Goal: Task Accomplishment & Management: Use online tool/utility

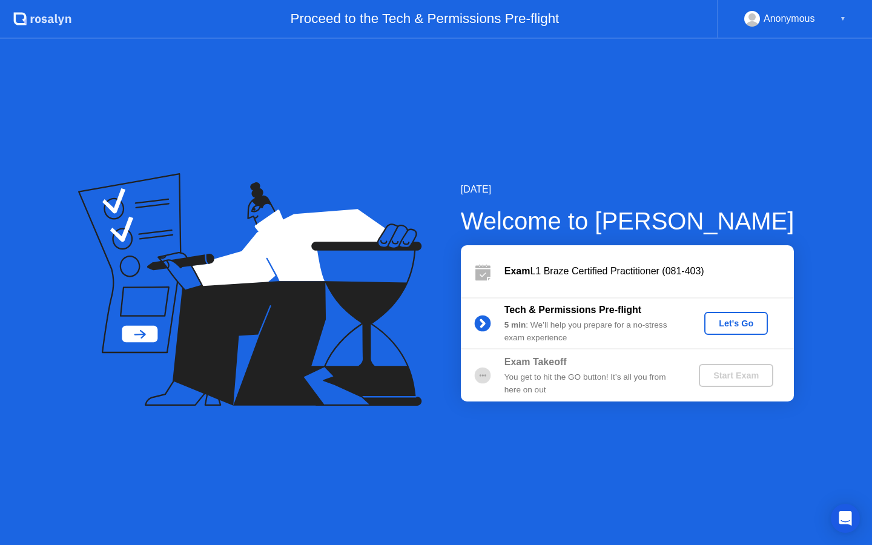
click at [722, 328] on div "Let's Go" at bounding box center [736, 324] width 54 height 10
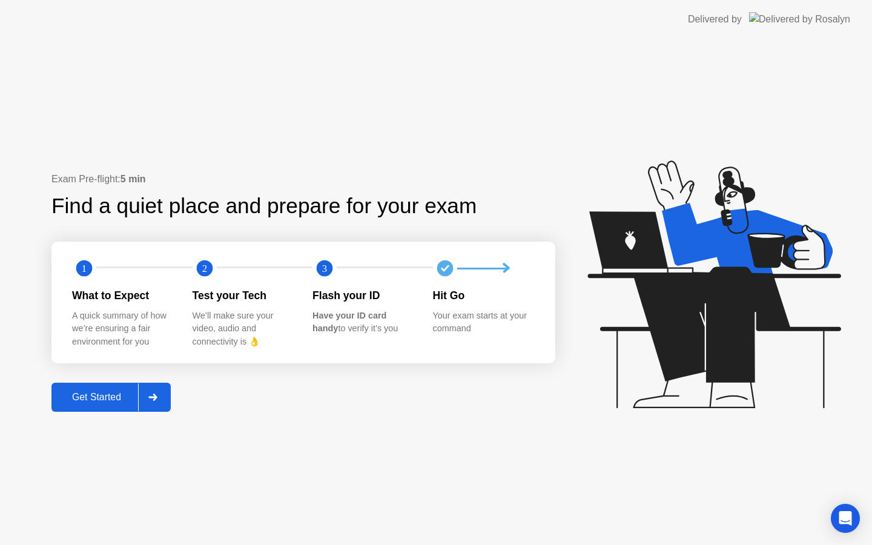
click at [329, 122] on div "Exam Pre-flight: 5 min Find a quiet place and prepare for your exam 1 2 3 What …" at bounding box center [436, 292] width 872 height 506
click at [102, 402] on div "Get Started" at bounding box center [96, 397] width 83 height 11
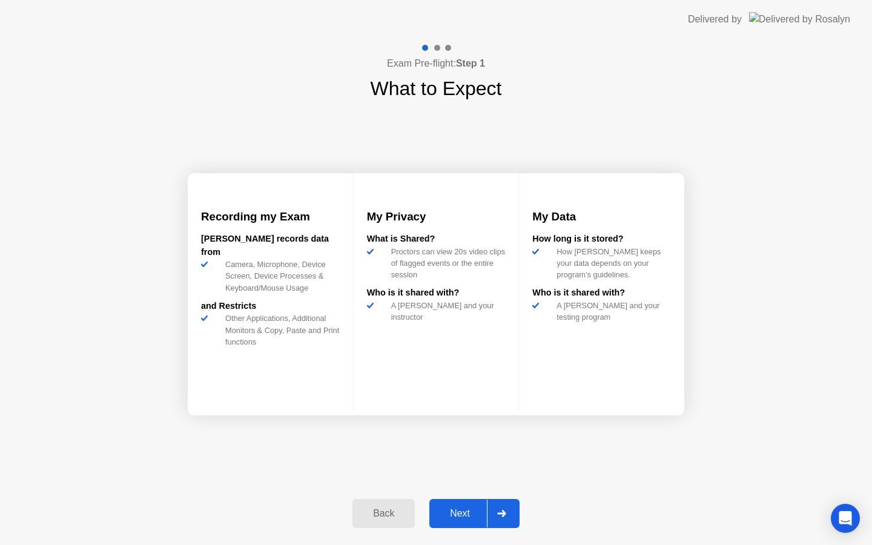
click at [503, 426] on div "Recording my Exam [PERSON_NAME] records data from Camera, Microphone, Device Sc…" at bounding box center [436, 294] width 497 height 383
click at [462, 502] on button "Next" at bounding box center [474, 513] width 90 height 29
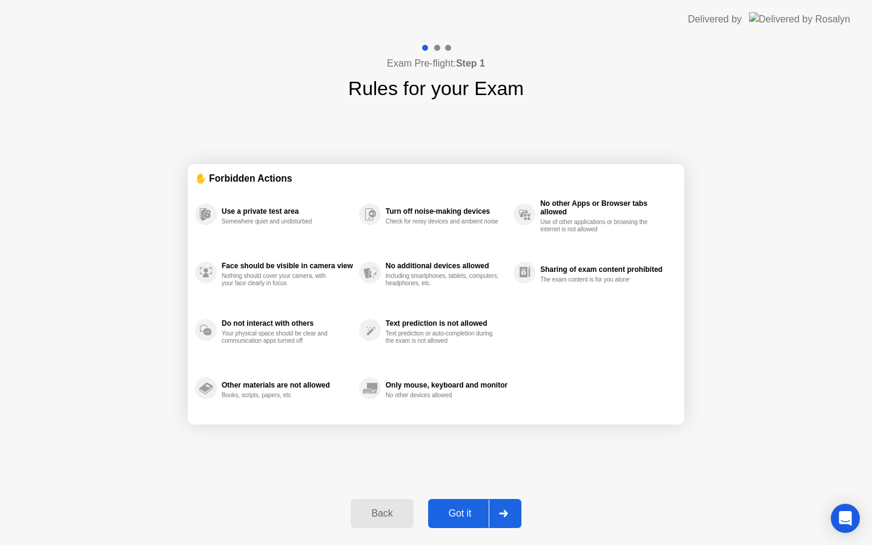
click at [457, 513] on div "Got it" at bounding box center [460, 513] width 57 height 11
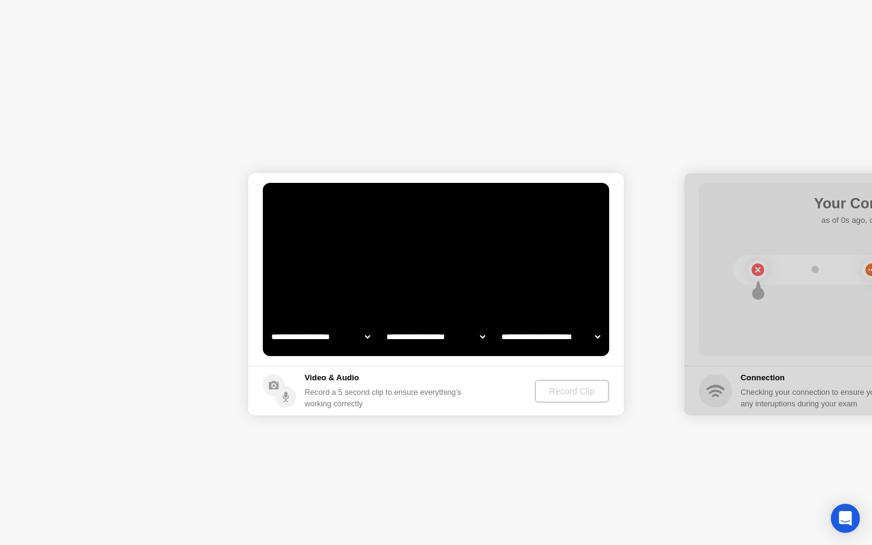
select select "**********"
select select "*******"
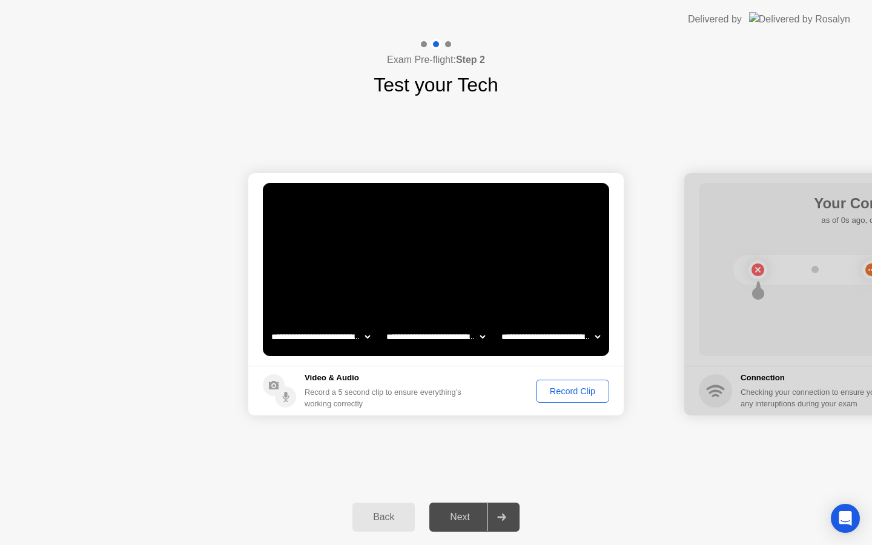
click at [573, 389] on div "Record Clip" at bounding box center [572, 391] width 65 height 10
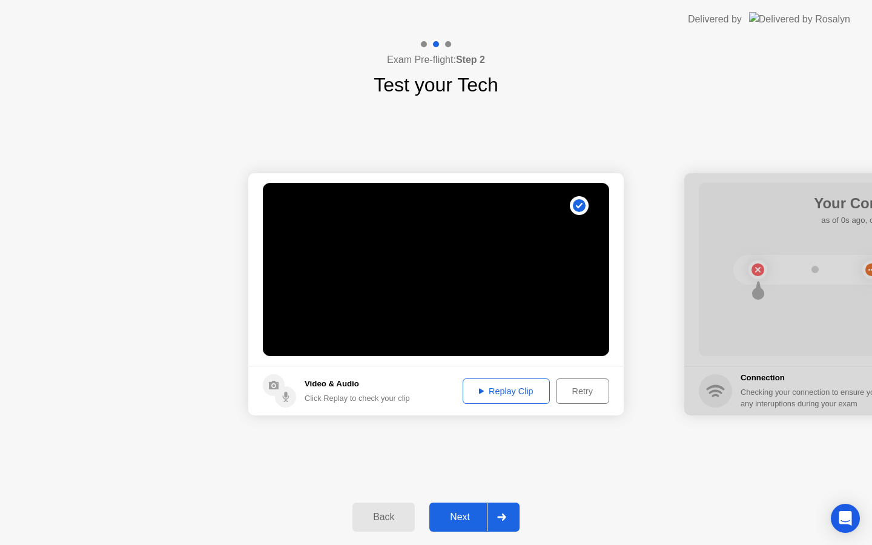
click at [511, 386] on div "Replay Clip" at bounding box center [506, 391] width 79 height 10
click at [457, 512] on div "Next" at bounding box center [460, 517] width 54 height 11
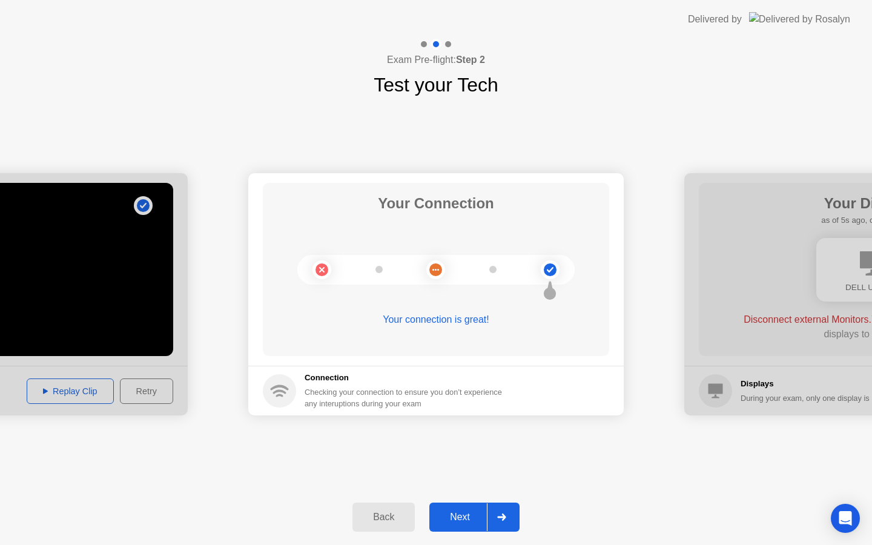
click at [461, 523] on div "Next" at bounding box center [460, 517] width 54 height 11
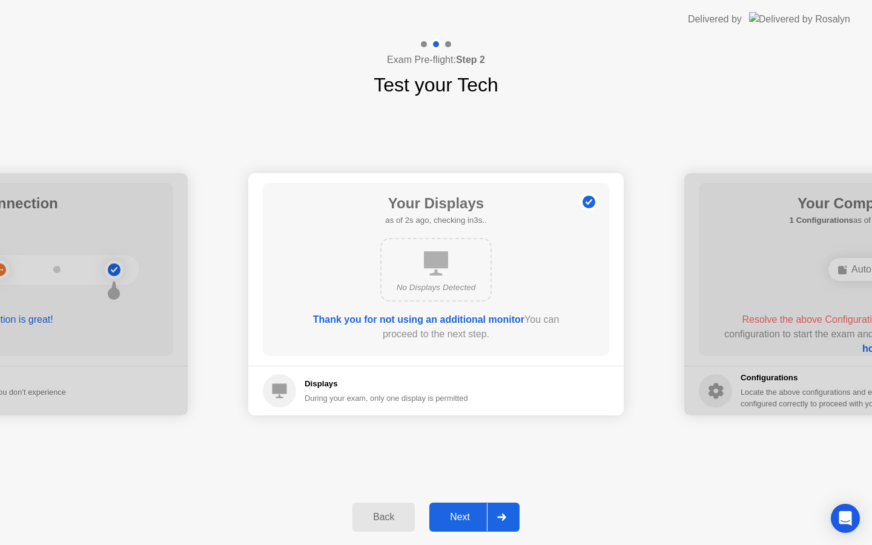
click at [455, 514] on div "Next" at bounding box center [460, 517] width 54 height 11
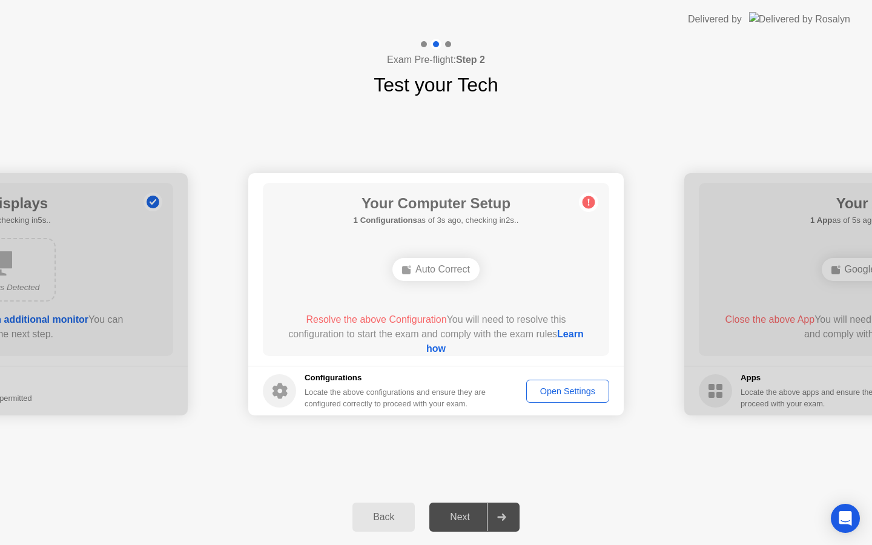
click at [538, 390] on div "Open Settings" at bounding box center [568, 391] width 74 height 10
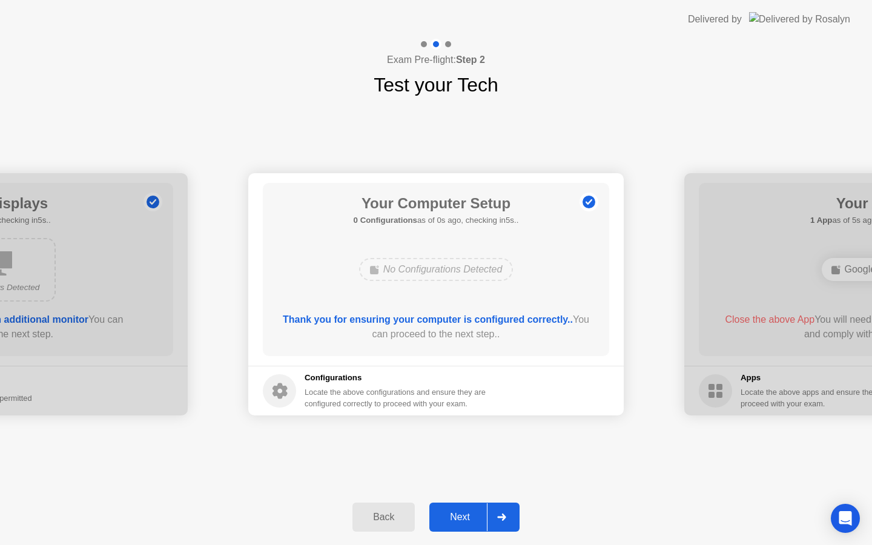
click at [463, 513] on div "Next" at bounding box center [460, 517] width 54 height 11
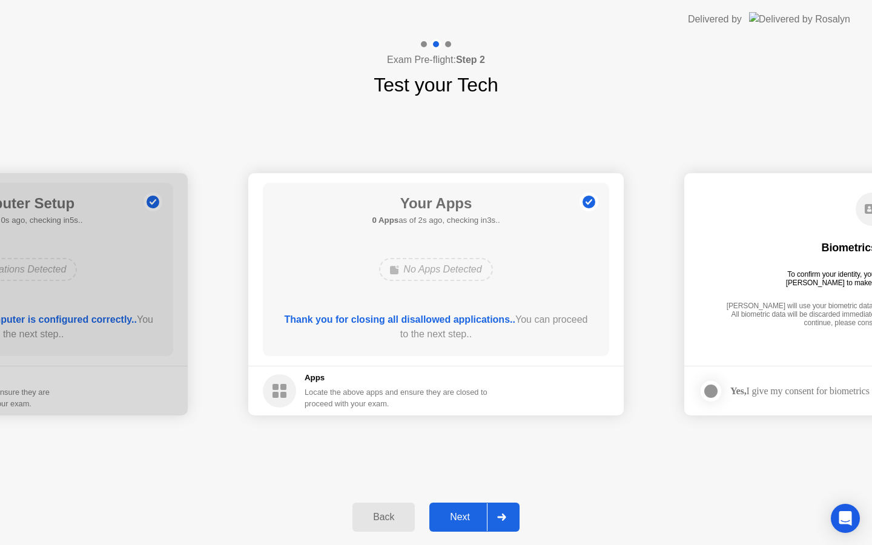
click at [460, 523] on div "Next" at bounding box center [460, 517] width 54 height 11
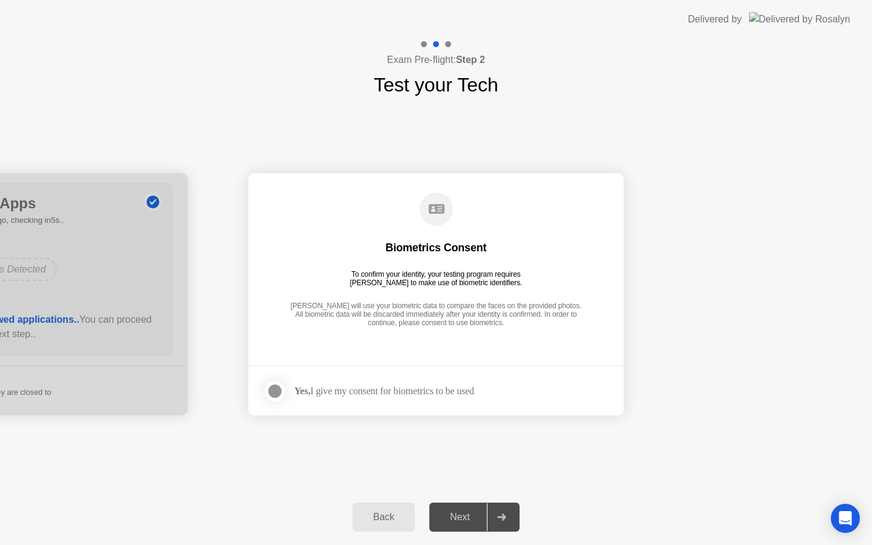
click at [396, 389] on div "Yes, I give my consent for biometrics to be used" at bounding box center [384, 391] width 180 height 12
click at [282, 396] on div at bounding box center [275, 391] width 15 height 15
click at [452, 514] on div "Next" at bounding box center [460, 517] width 54 height 11
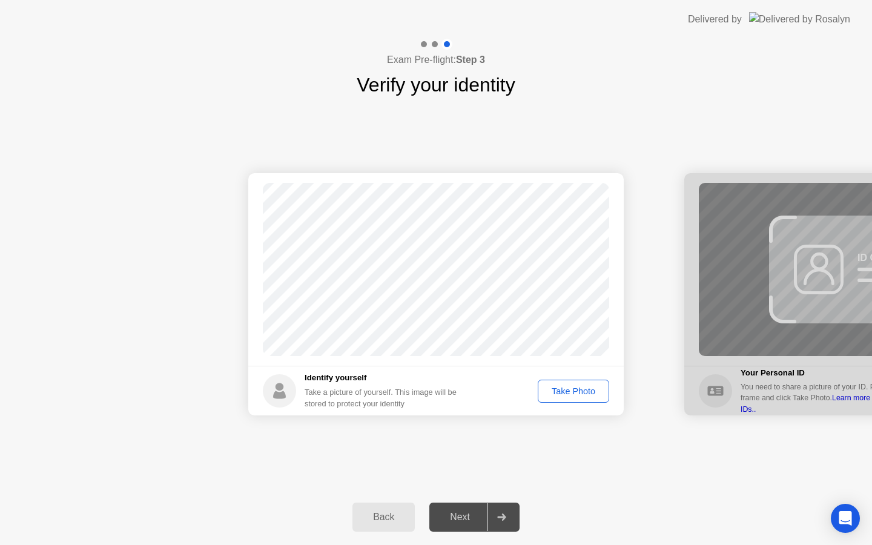
click at [567, 388] on div "Take Photo" at bounding box center [573, 391] width 63 height 10
click at [776, 242] on div at bounding box center [872, 294] width 376 height 242
click at [457, 524] on button "Next" at bounding box center [474, 517] width 90 height 29
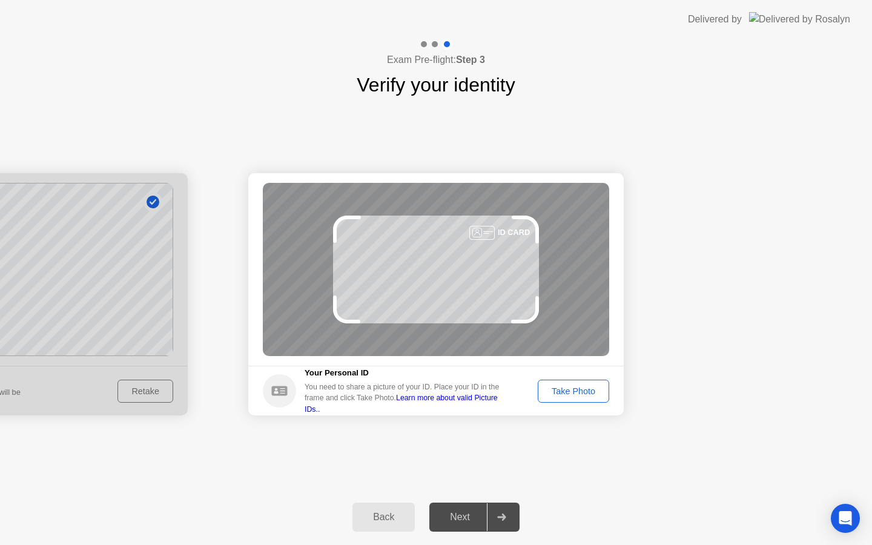
click at [563, 394] on div "Take Photo" at bounding box center [573, 391] width 63 height 10
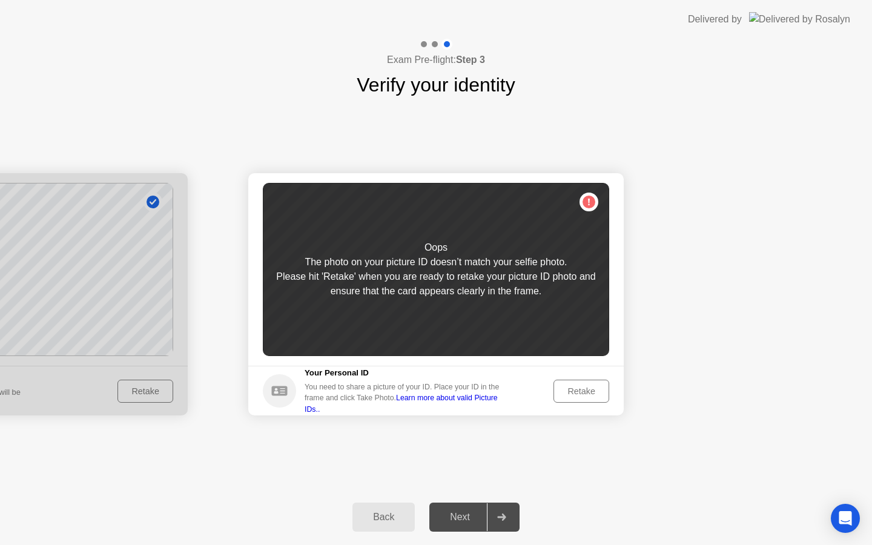
click at [94, 281] on div at bounding box center [0, 294] width 376 height 242
click at [141, 391] on div at bounding box center [0, 294] width 376 height 242
click at [382, 517] on div "Back" at bounding box center [383, 517] width 55 height 11
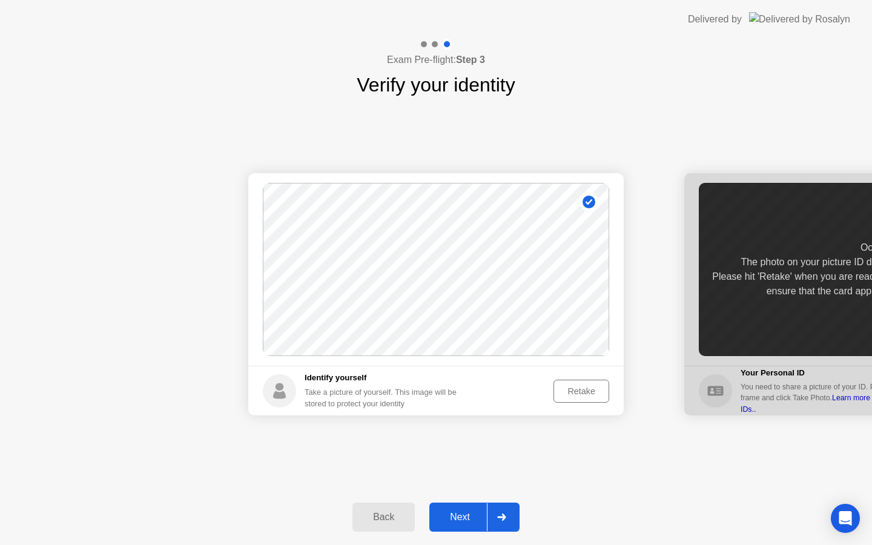
click at [572, 390] on div "Retake" at bounding box center [581, 391] width 47 height 10
click at [572, 390] on div "Take Photo" at bounding box center [573, 391] width 63 height 10
click at [464, 517] on div "Next" at bounding box center [460, 517] width 54 height 11
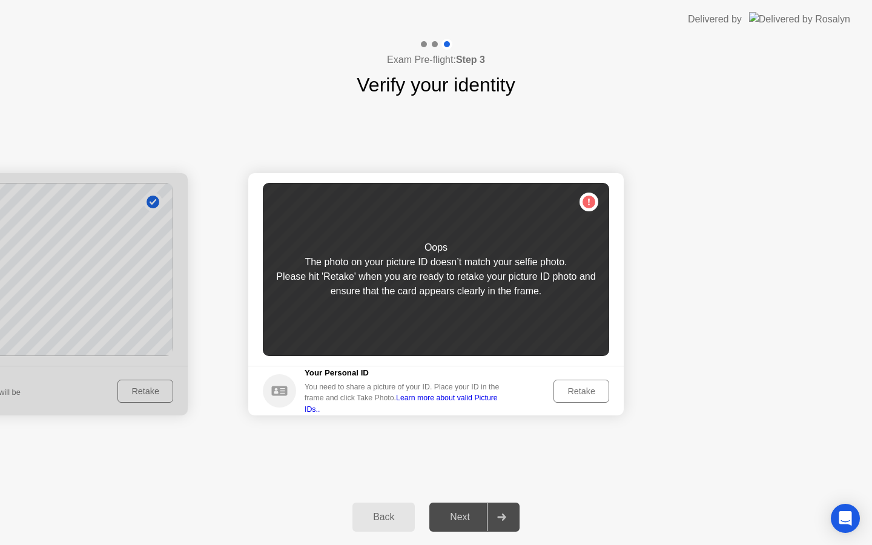
click at [571, 396] on div "Retake" at bounding box center [581, 391] width 47 height 10
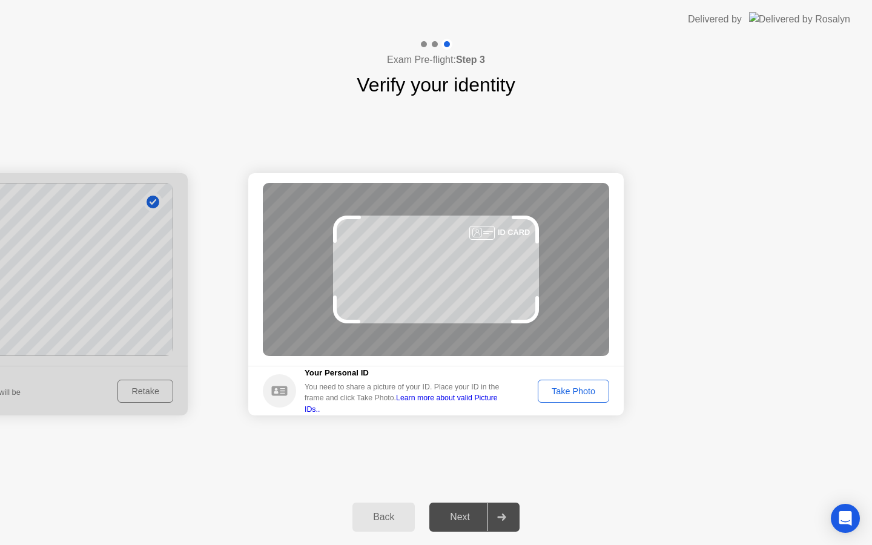
click at [571, 396] on div "Take Photo" at bounding box center [573, 391] width 63 height 10
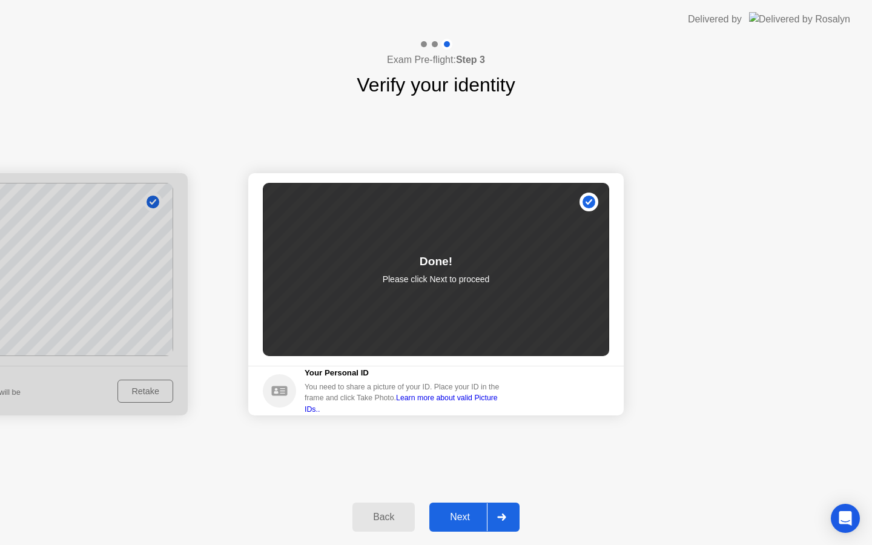
click at [474, 520] on div "Next" at bounding box center [460, 517] width 54 height 11
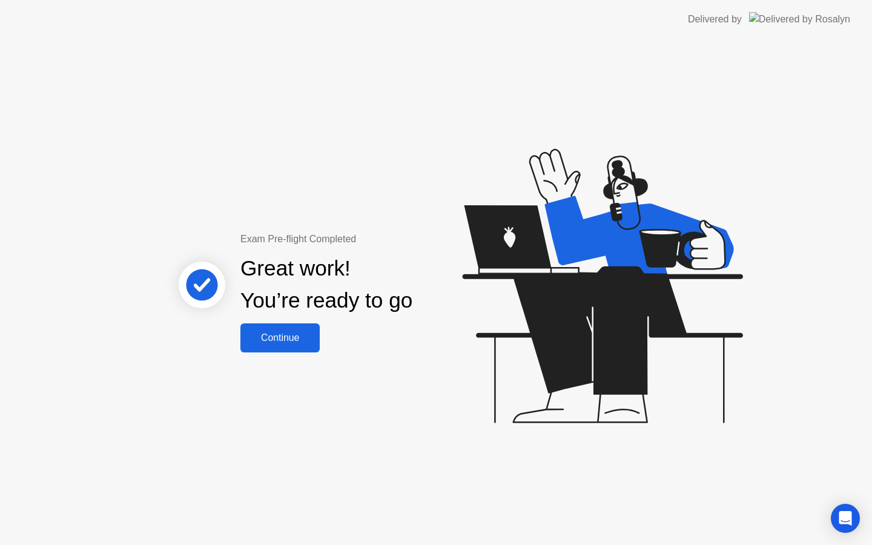
click at [286, 328] on button "Continue" at bounding box center [279, 337] width 79 height 29
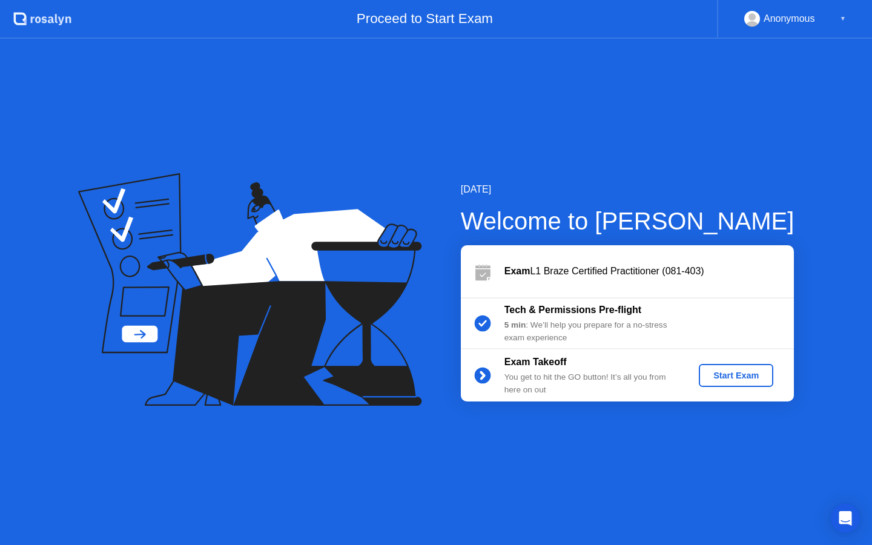
click at [712, 371] on div "Start Exam" at bounding box center [736, 376] width 65 height 10
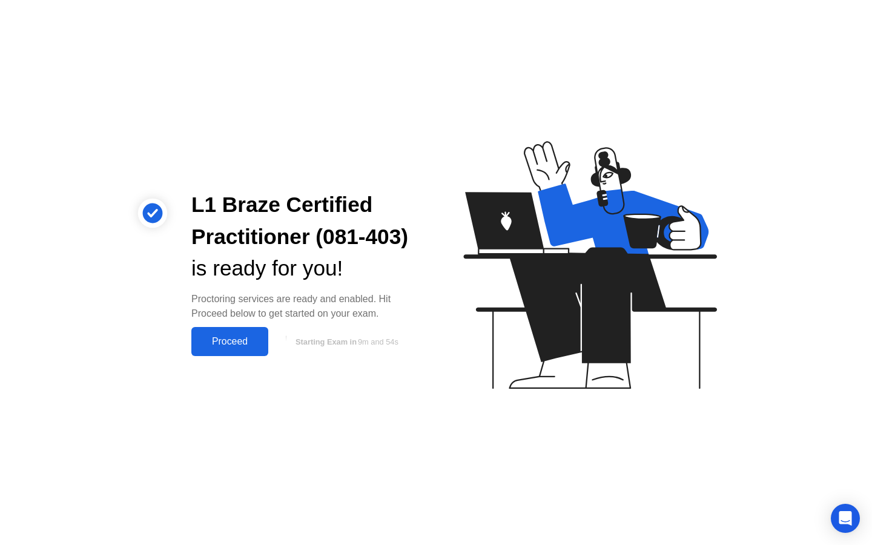
click at [236, 342] on div "Proceed" at bounding box center [230, 341] width 70 height 11
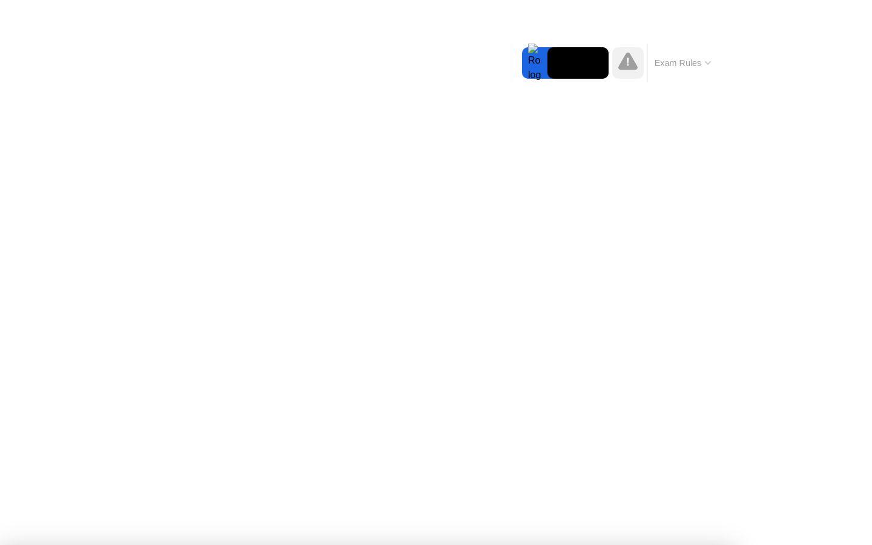
click at [625, 70] on icon at bounding box center [627, 61] width 19 height 18
click at [626, 70] on icon at bounding box center [627, 61] width 19 height 18
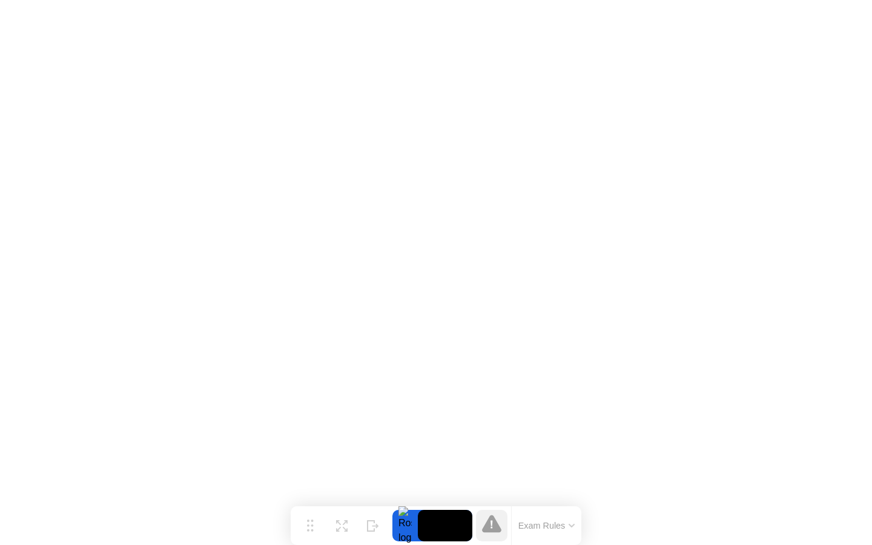
click at [489, 526] on icon at bounding box center [491, 524] width 19 height 18
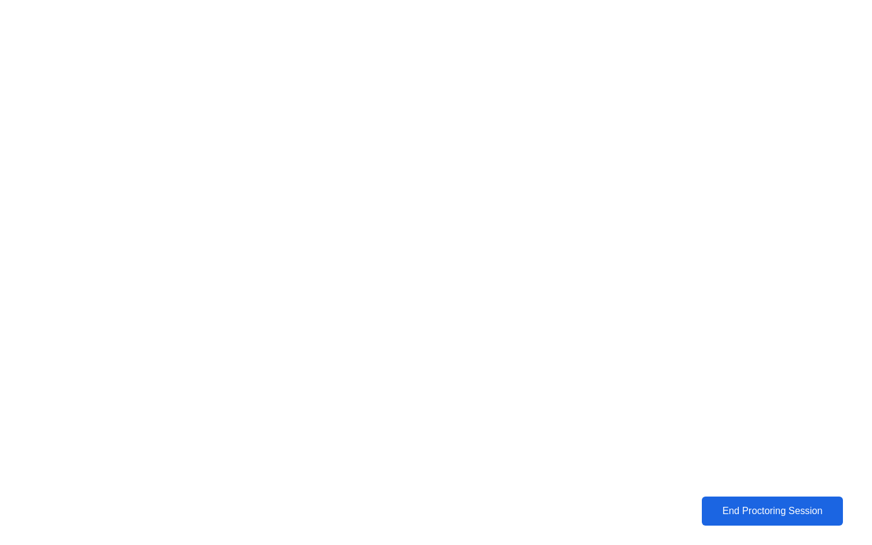
click at [741, 503] on button "End Proctoring Session" at bounding box center [772, 511] width 141 height 29
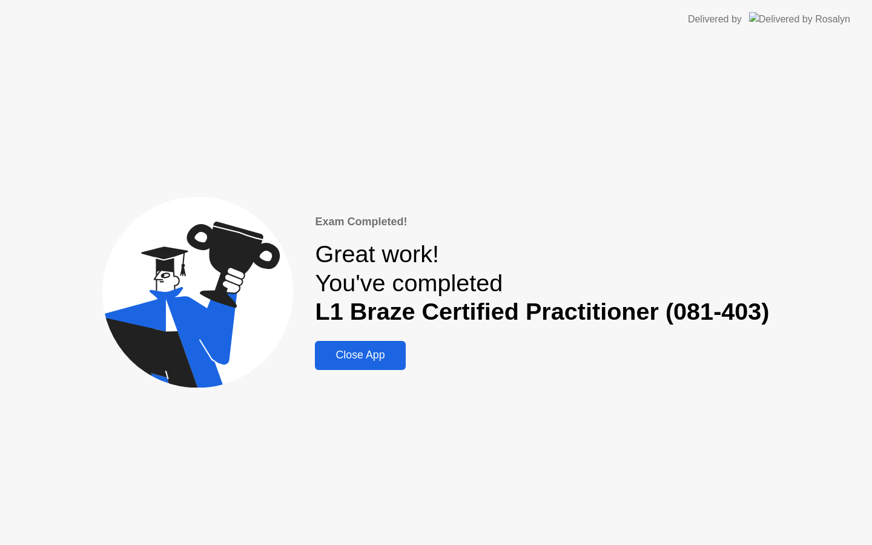
click at [369, 350] on div "Close App" at bounding box center [360, 355] width 83 height 13
